Goal: Task Accomplishment & Management: Manage account settings

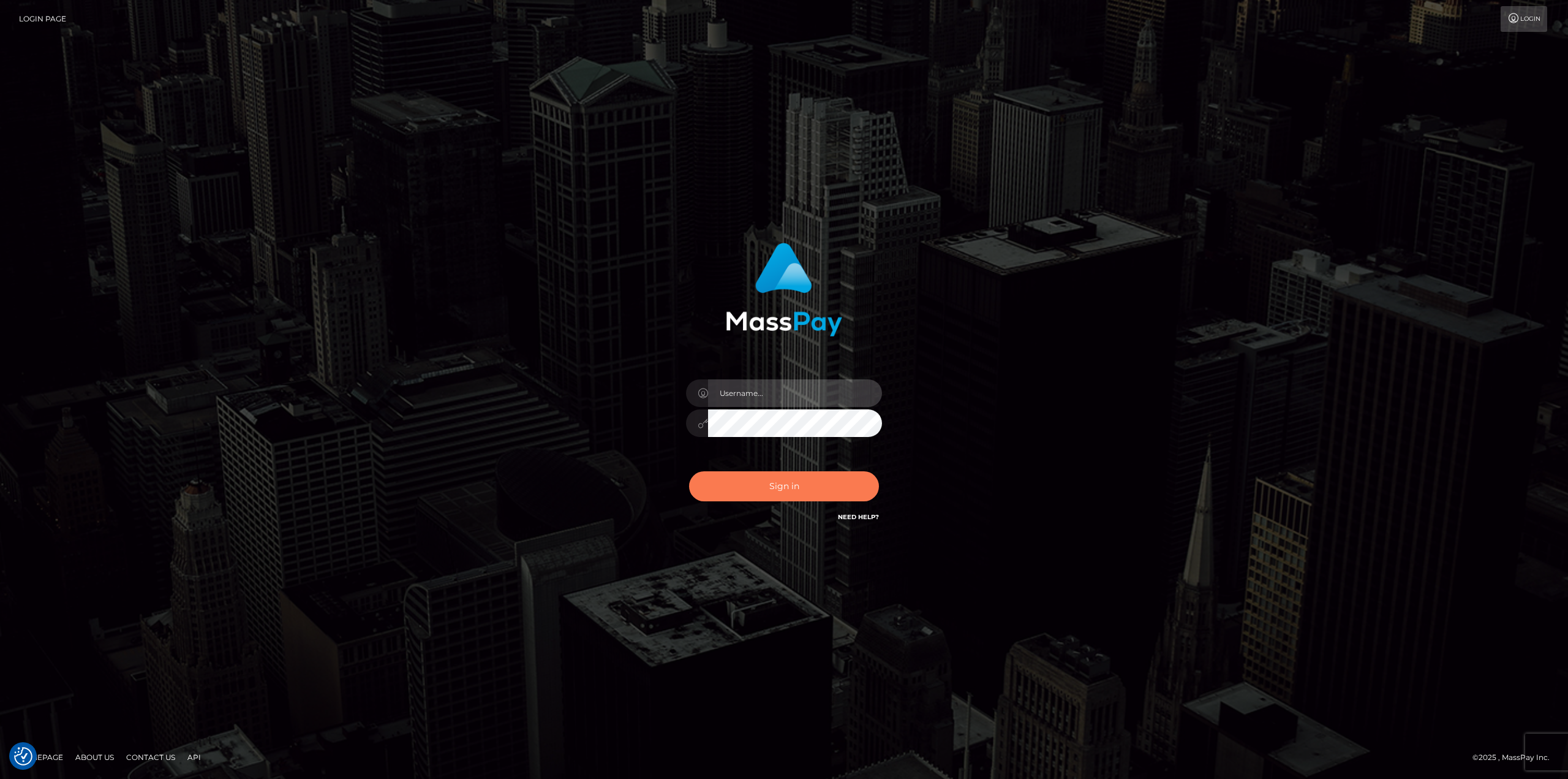
type input "klaudette.ace"
click at [782, 490] on button "Sign in" at bounding box center [784, 486] width 190 height 30
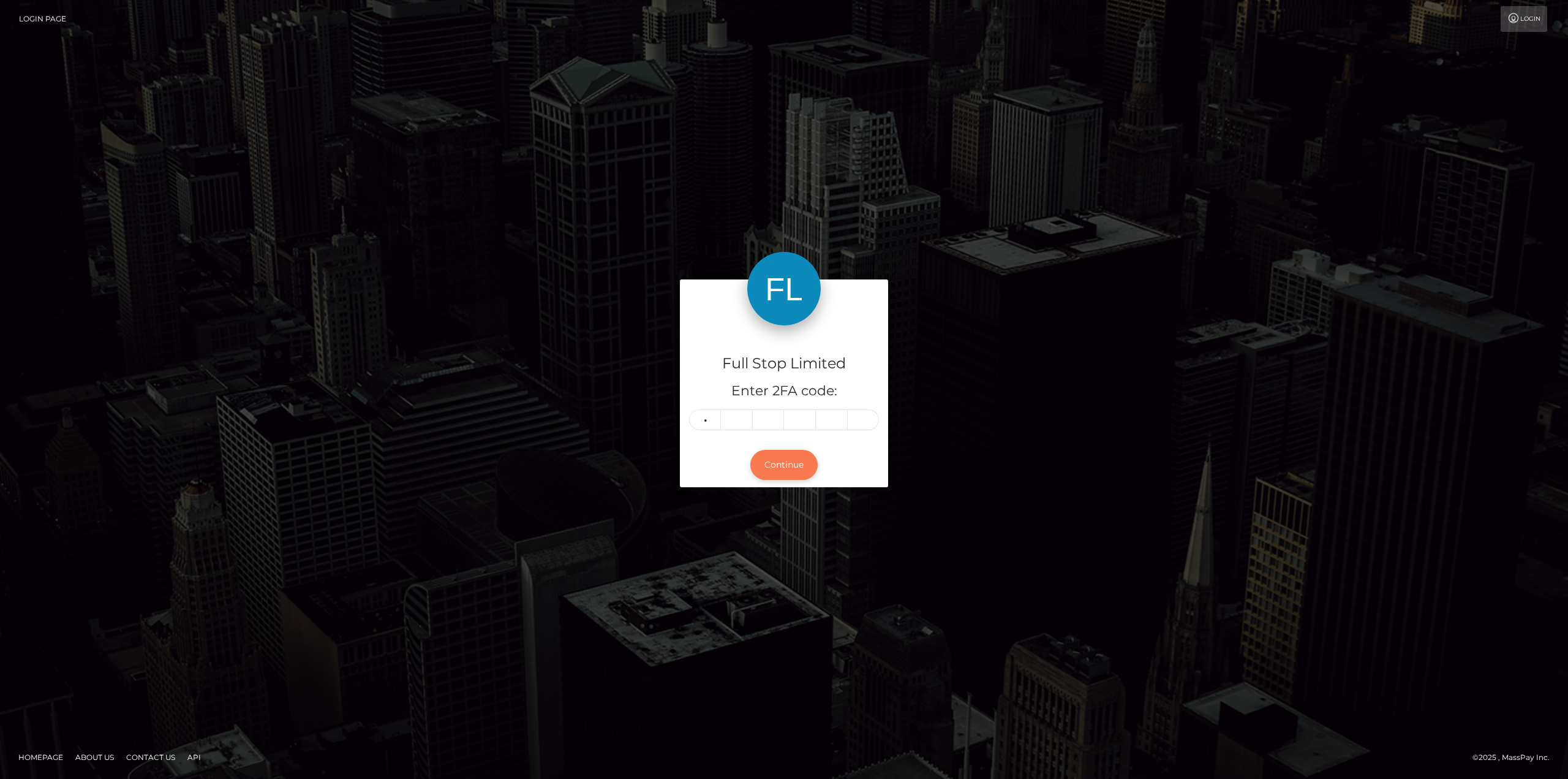
type input "8"
type input "1"
type input "3"
type input "0"
type input "4"
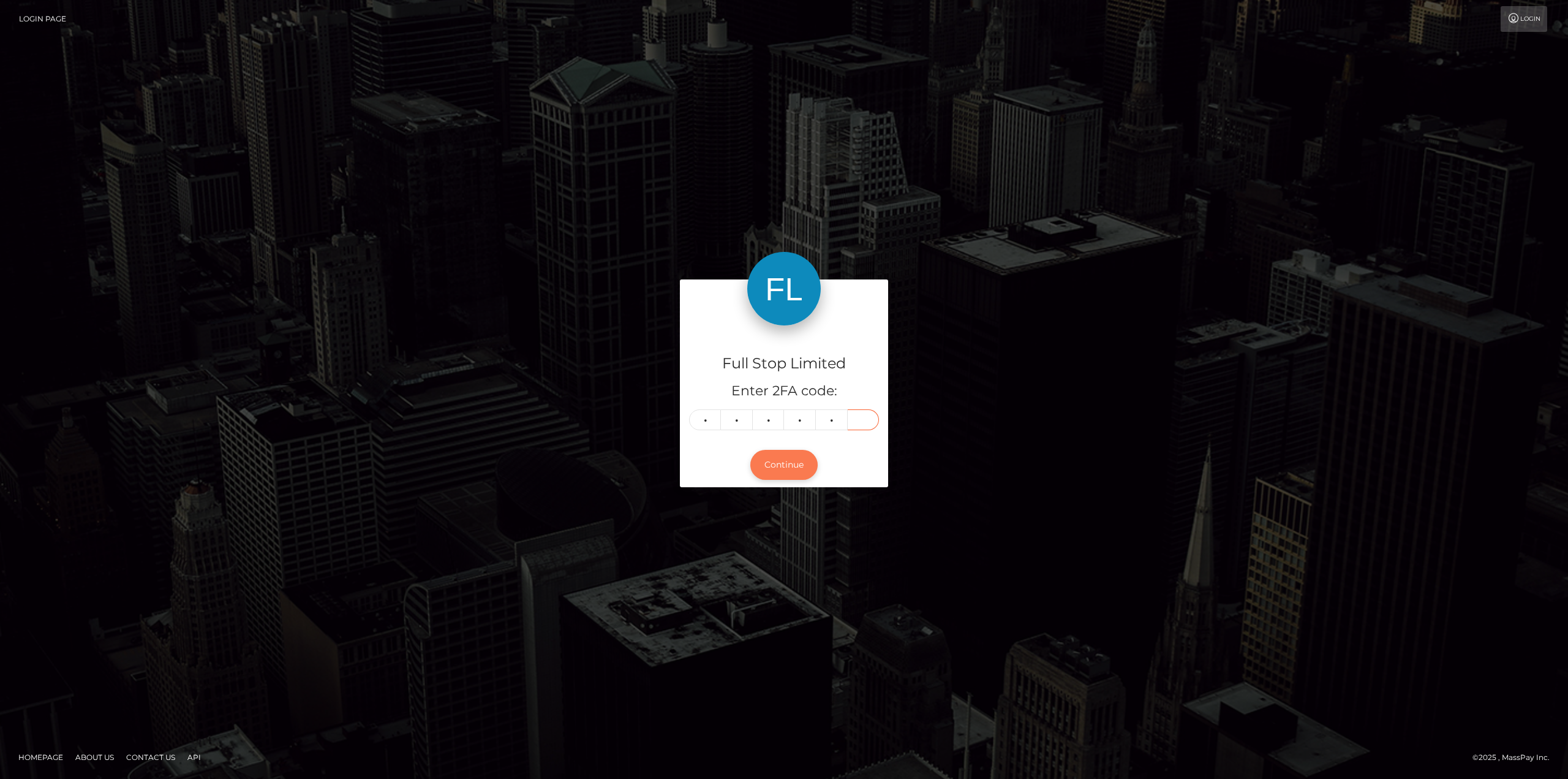
type input "1"
